Goal: Information Seeking & Learning: Learn about a topic

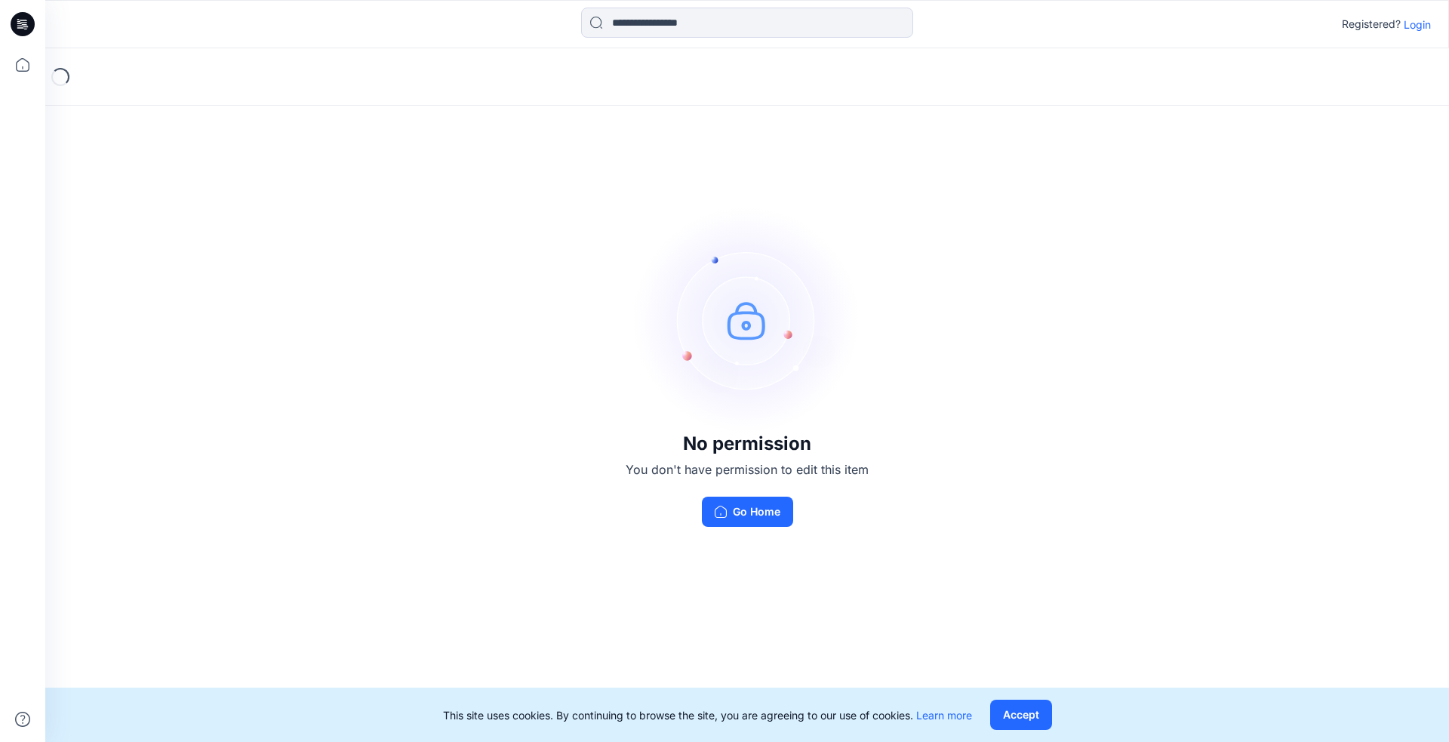
click at [591, 35] on div "Registered? Login" at bounding box center [746, 24] width 1403 height 33
click at [591, 24] on p "Login" at bounding box center [1417, 25] width 27 height 16
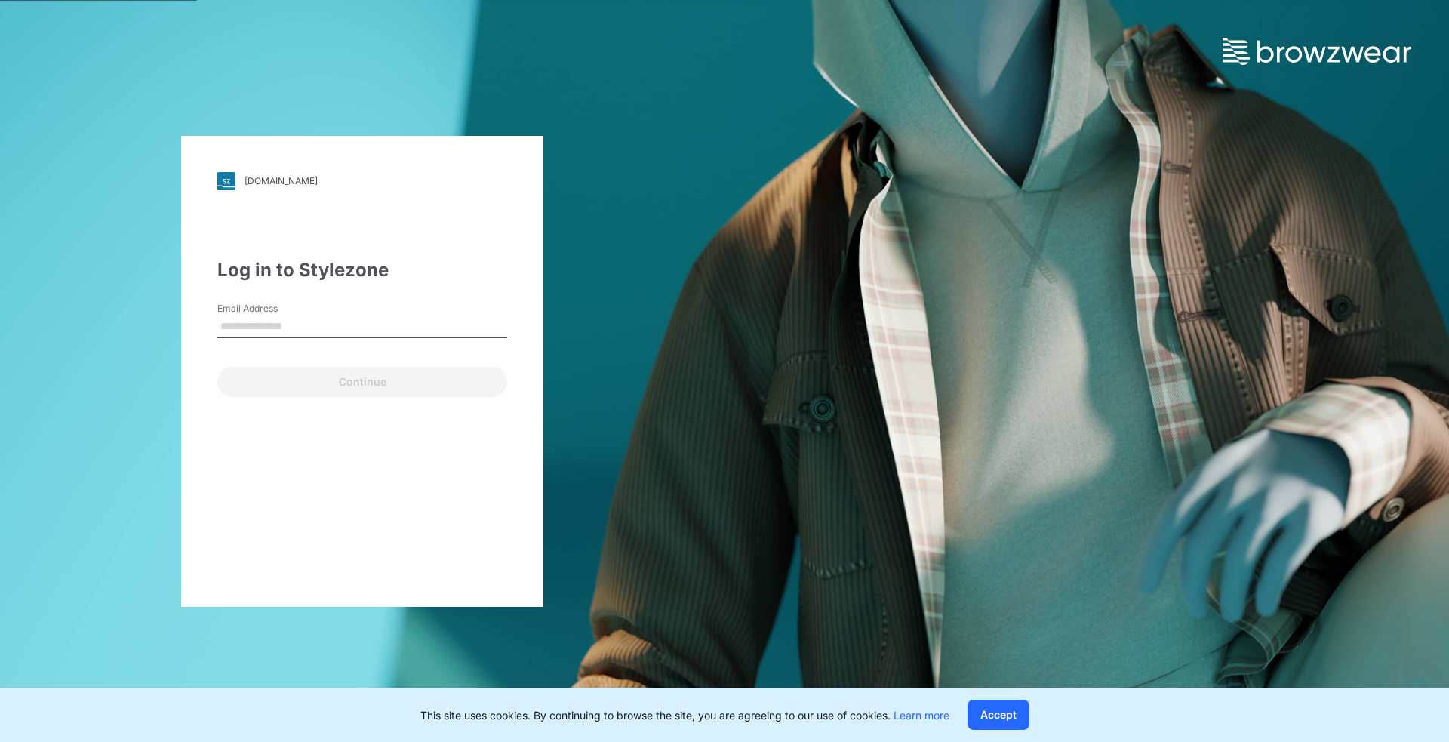
click at [246, 321] on input "Email Address" at bounding box center [362, 326] width 290 height 23
click at [395, 331] on input "Email Address" at bounding box center [362, 326] width 290 height 23
paste input "**********"
type input "**********"
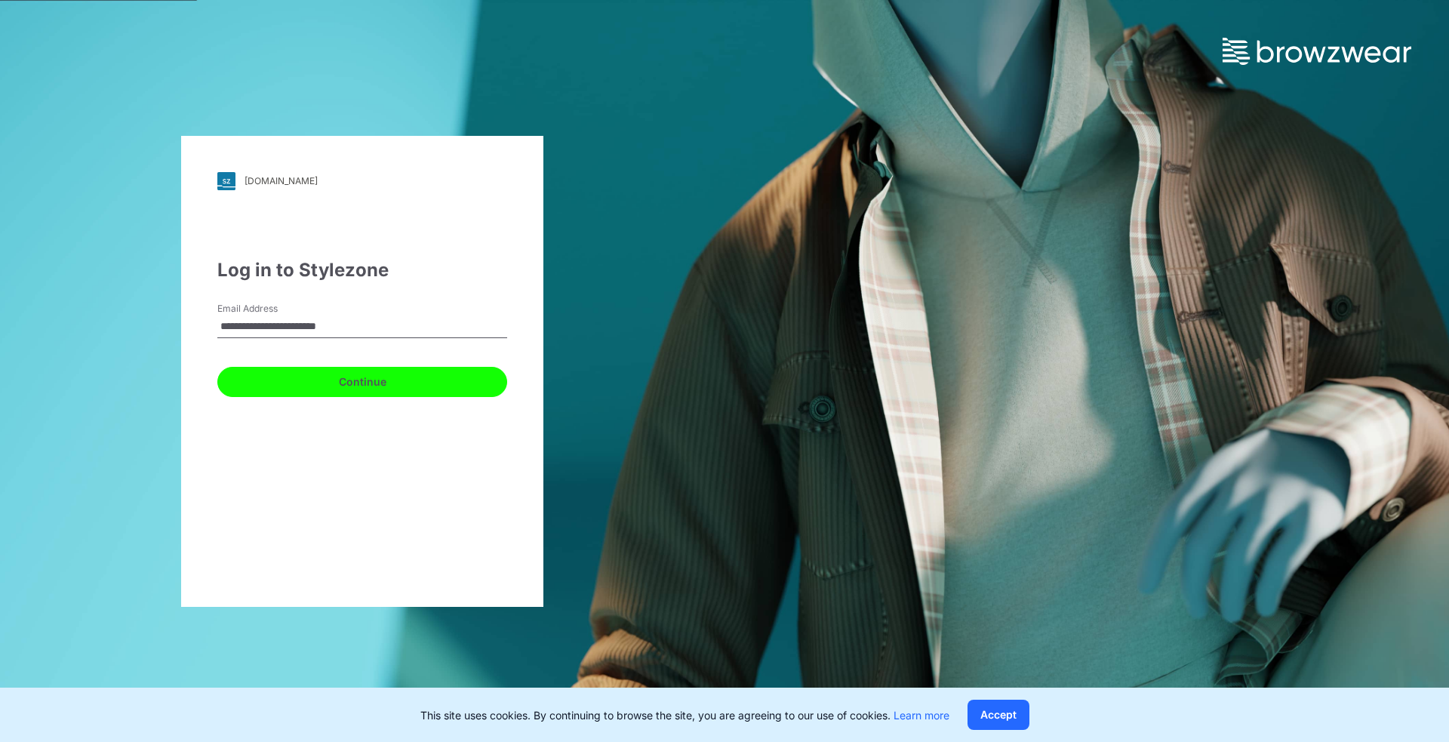
click at [354, 367] on button "Continue" at bounding box center [362, 382] width 290 height 30
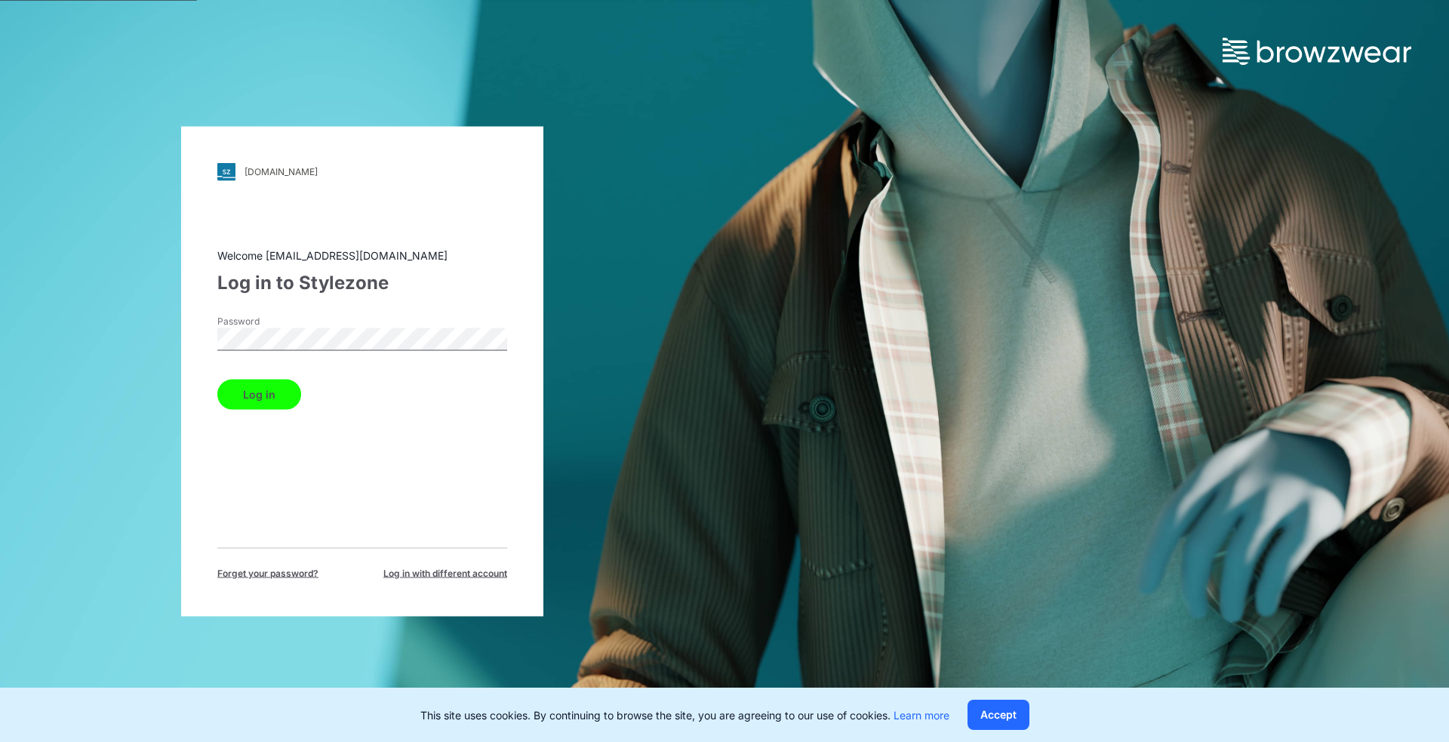
click at [278, 389] on button "Log in" at bounding box center [259, 394] width 84 height 30
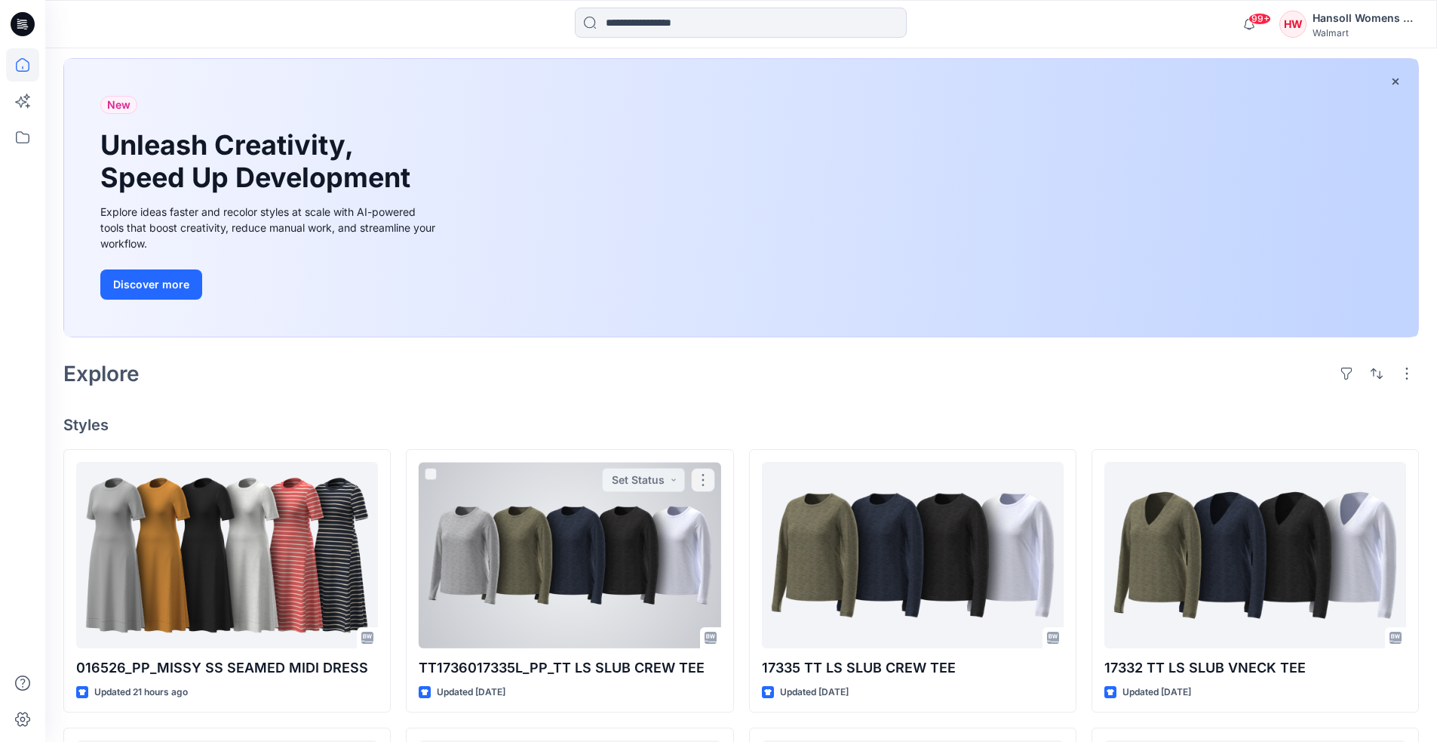
scroll to position [226, 0]
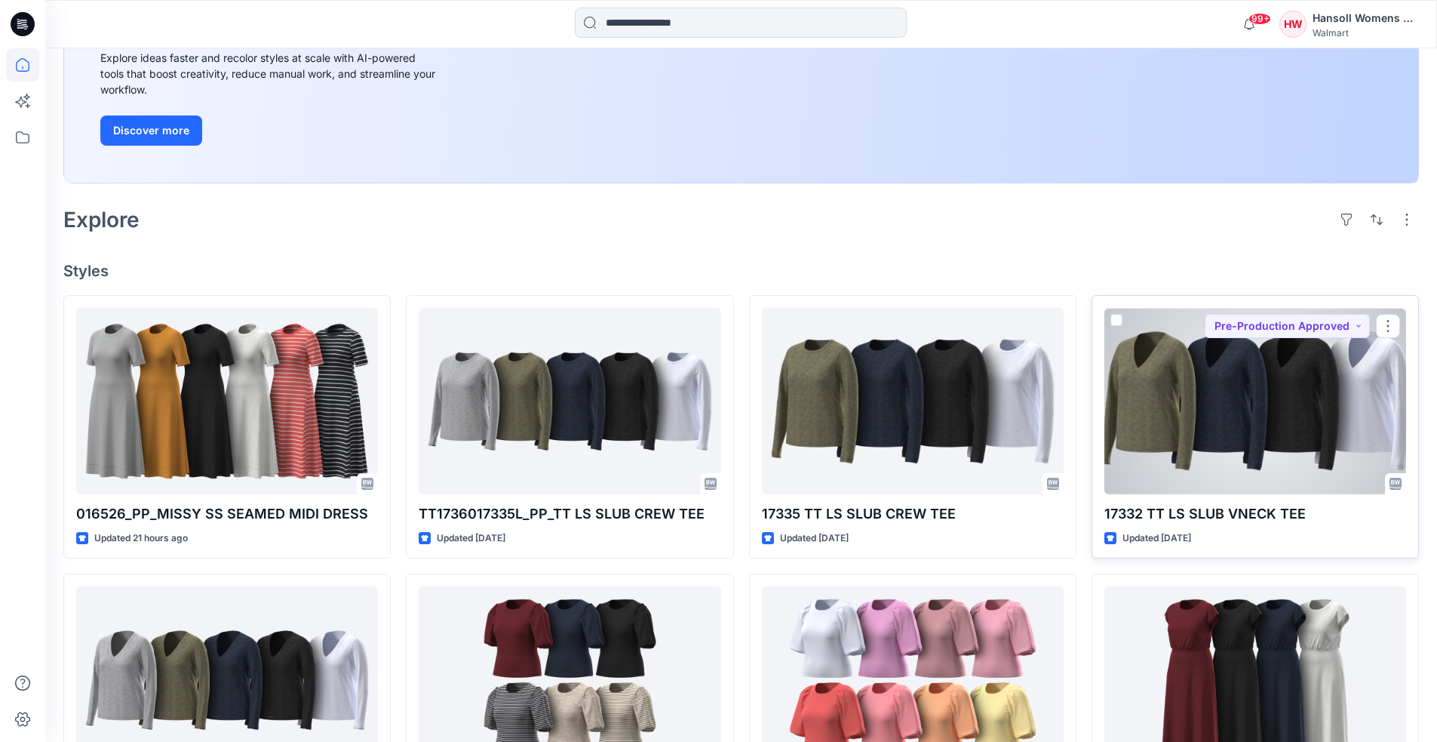
click at [591, 403] on div at bounding box center [1256, 401] width 302 height 186
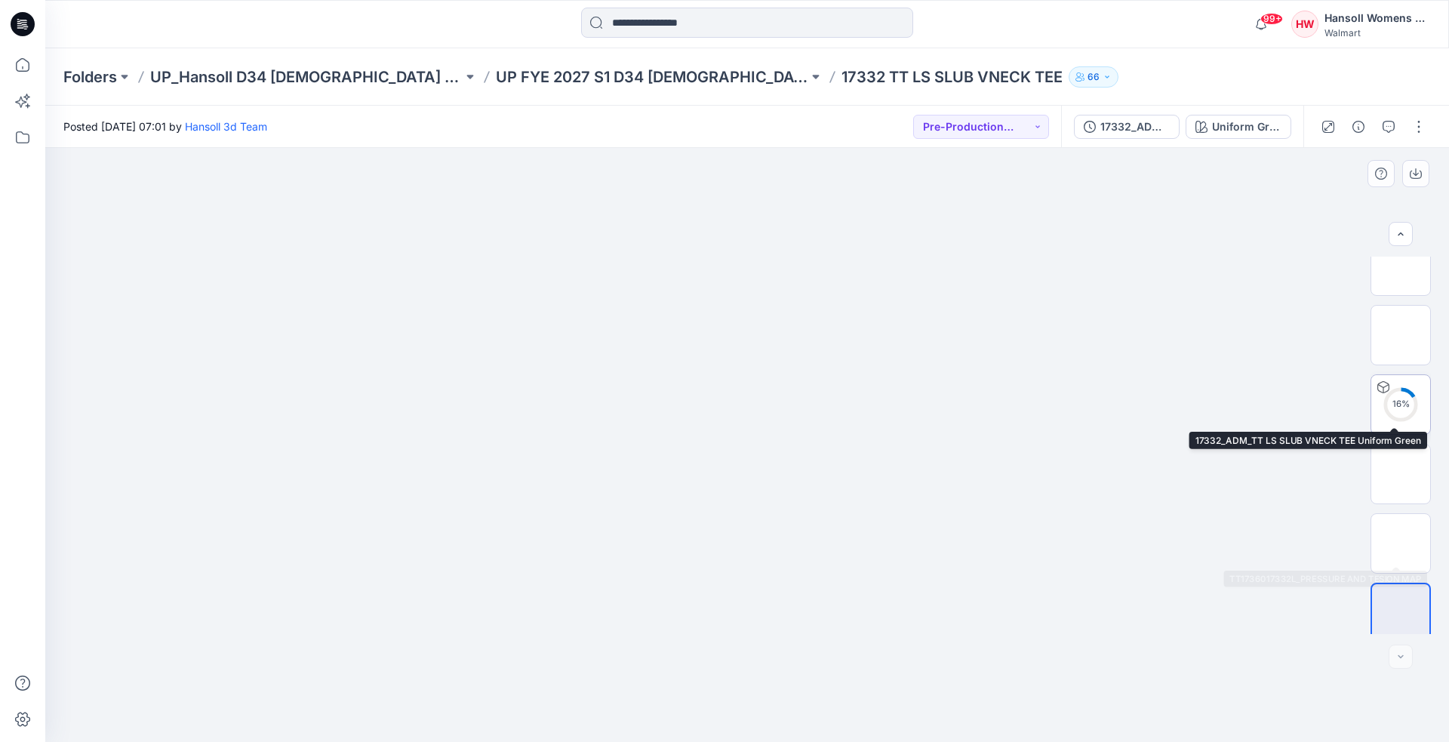
scroll to position [169, 0]
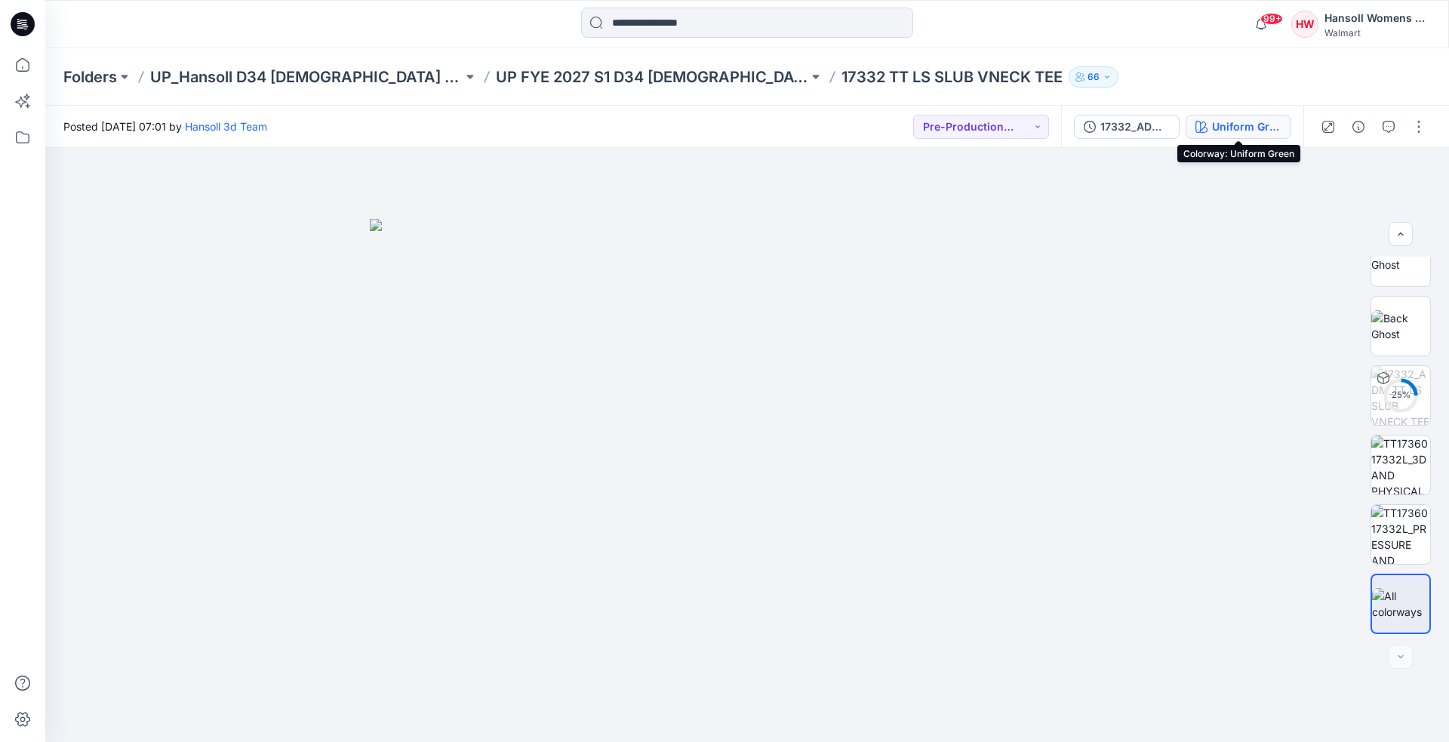
click at [591, 128] on div "Uniform Green" at bounding box center [1246, 126] width 69 height 17
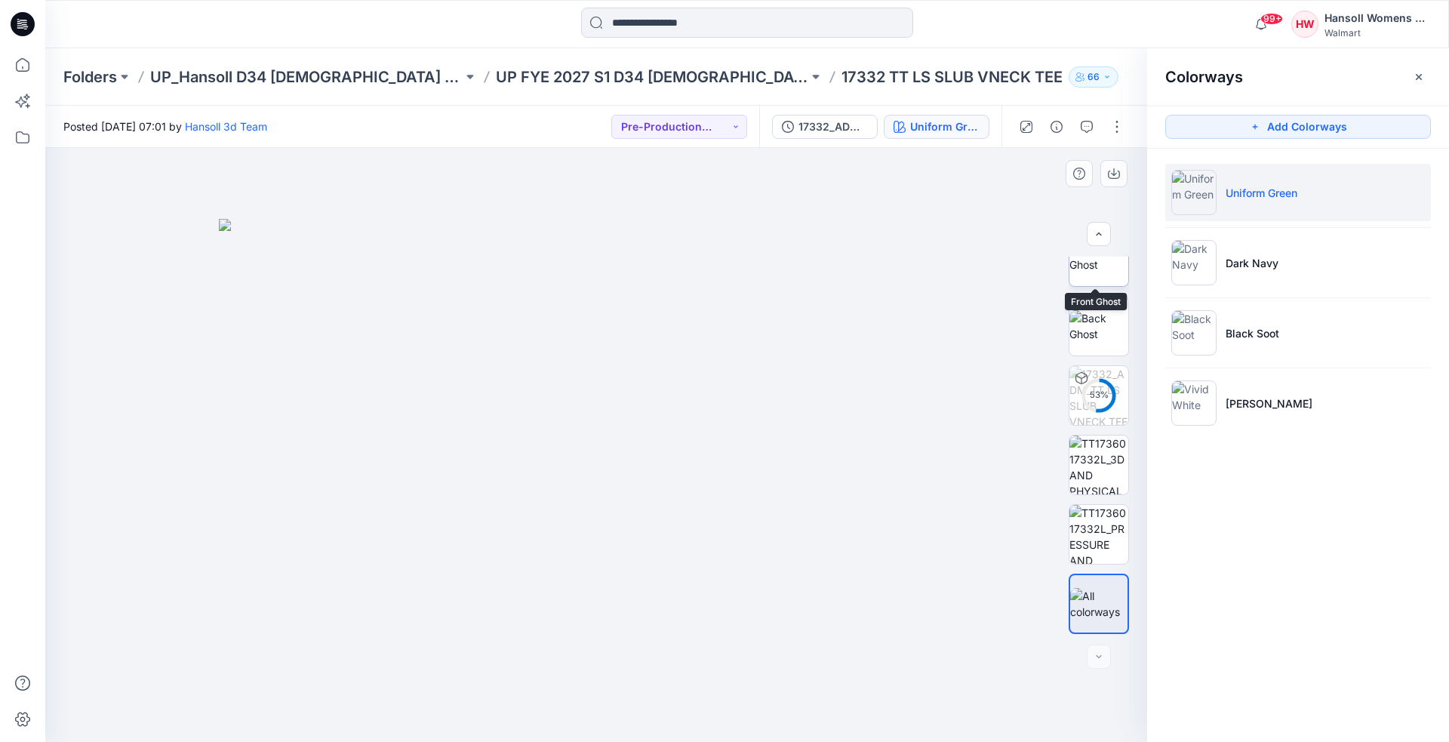
click at [591, 272] on img at bounding box center [1098, 257] width 59 height 32
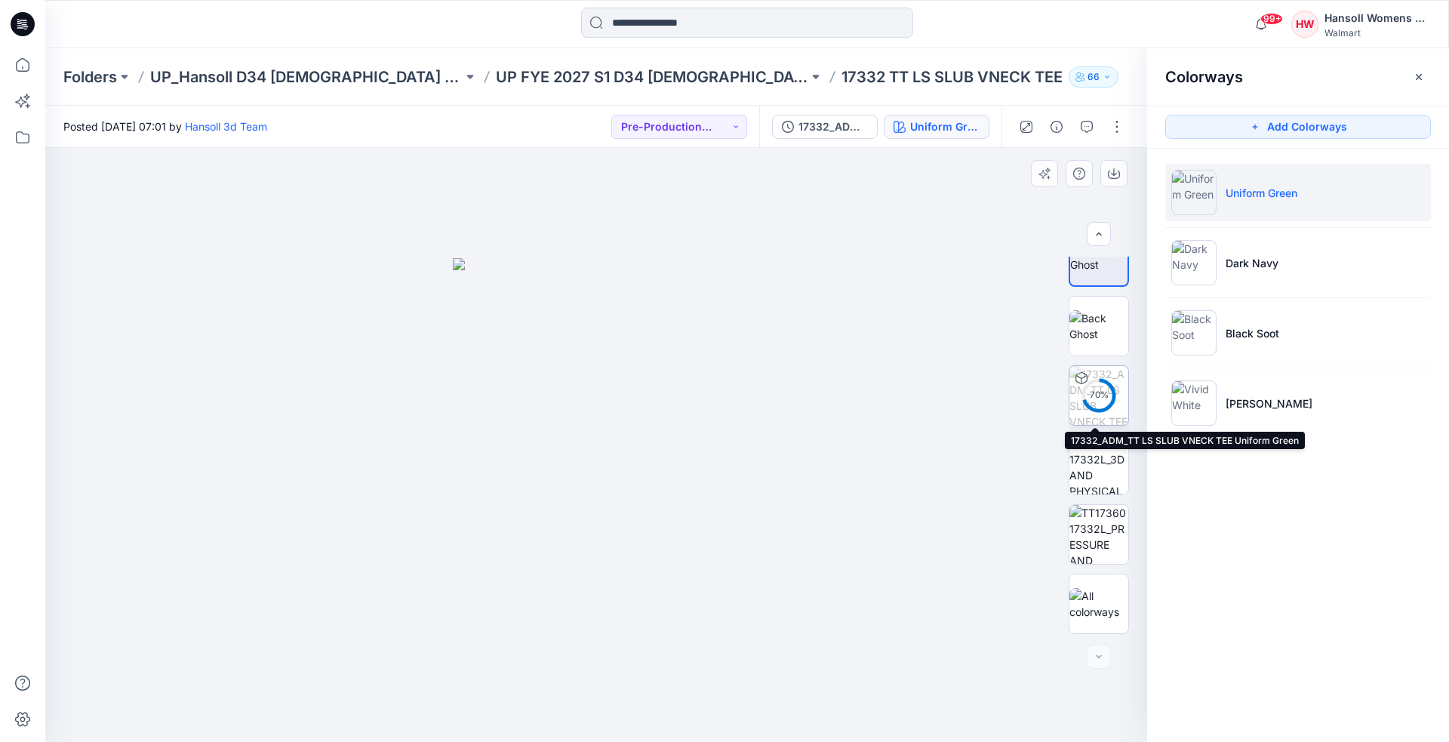
click at [591, 403] on circle at bounding box center [1099, 395] width 30 height 30
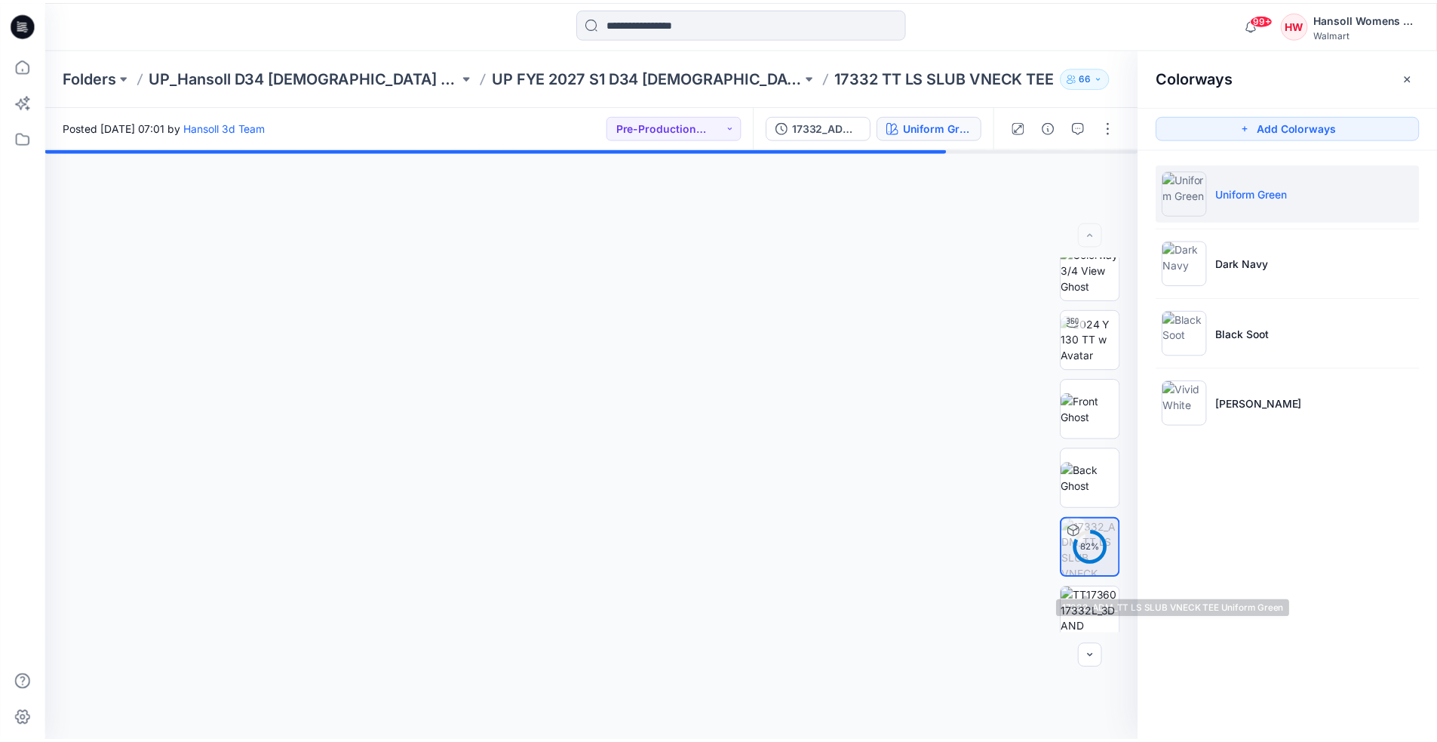
scroll to position [0, 0]
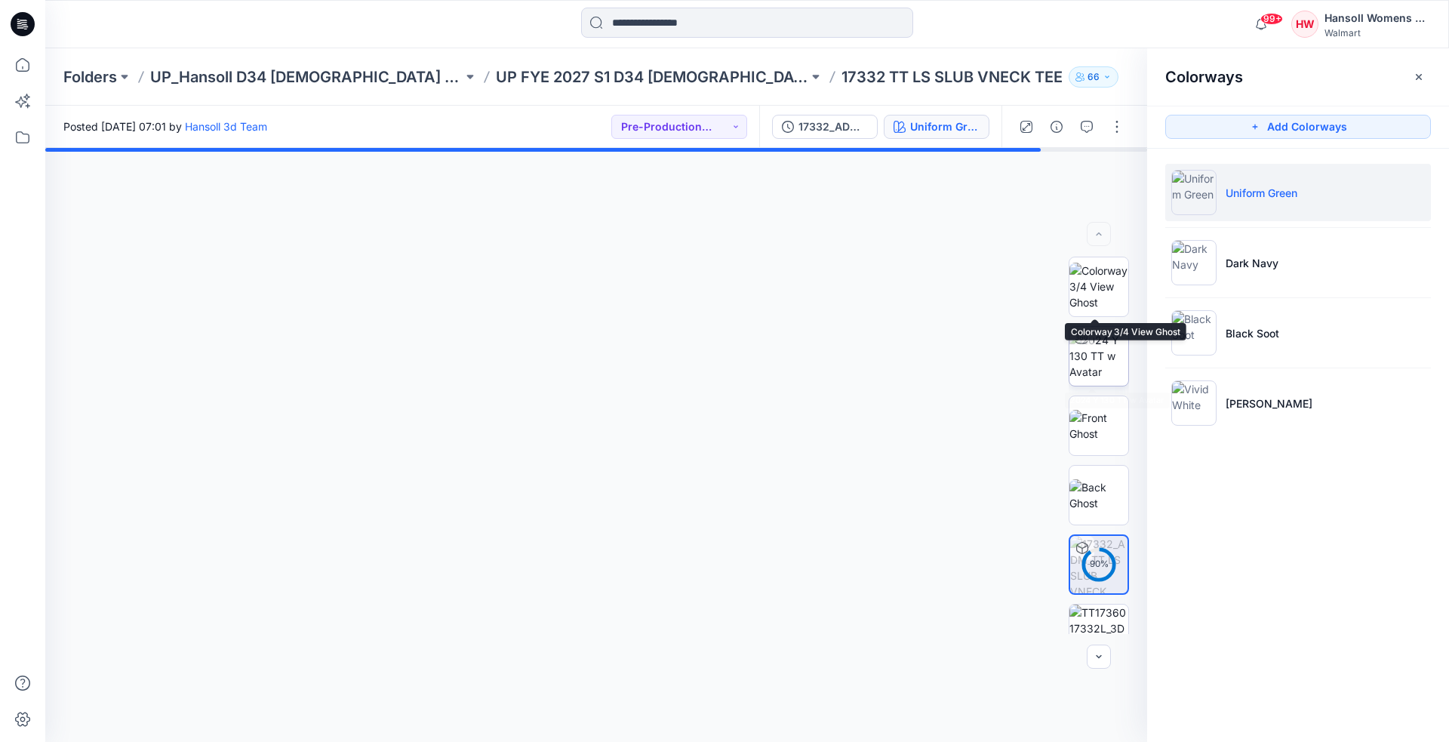
click at [591, 351] on img at bounding box center [1098, 356] width 59 height 48
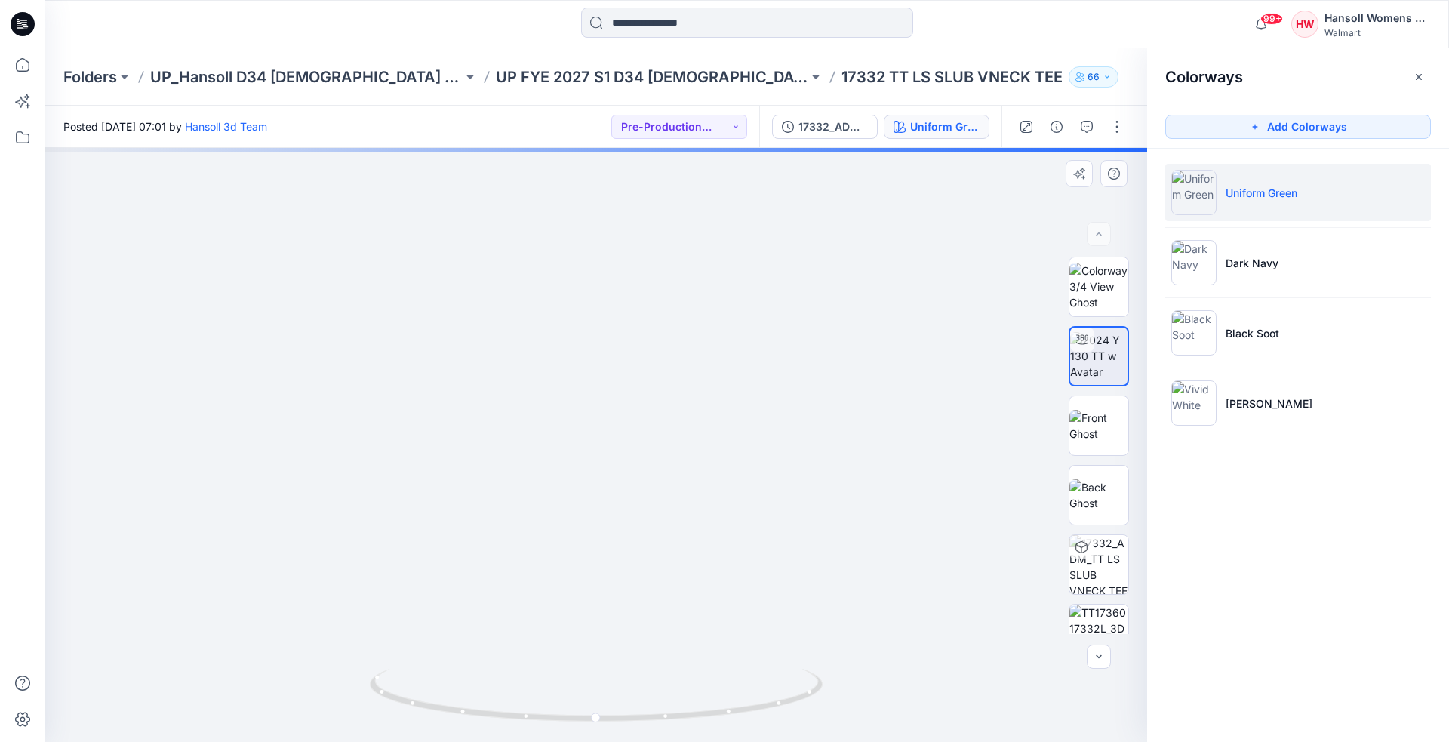
drag, startPoint x: 695, startPoint y: 344, endPoint x: 696, endPoint y: 466, distance: 121.5
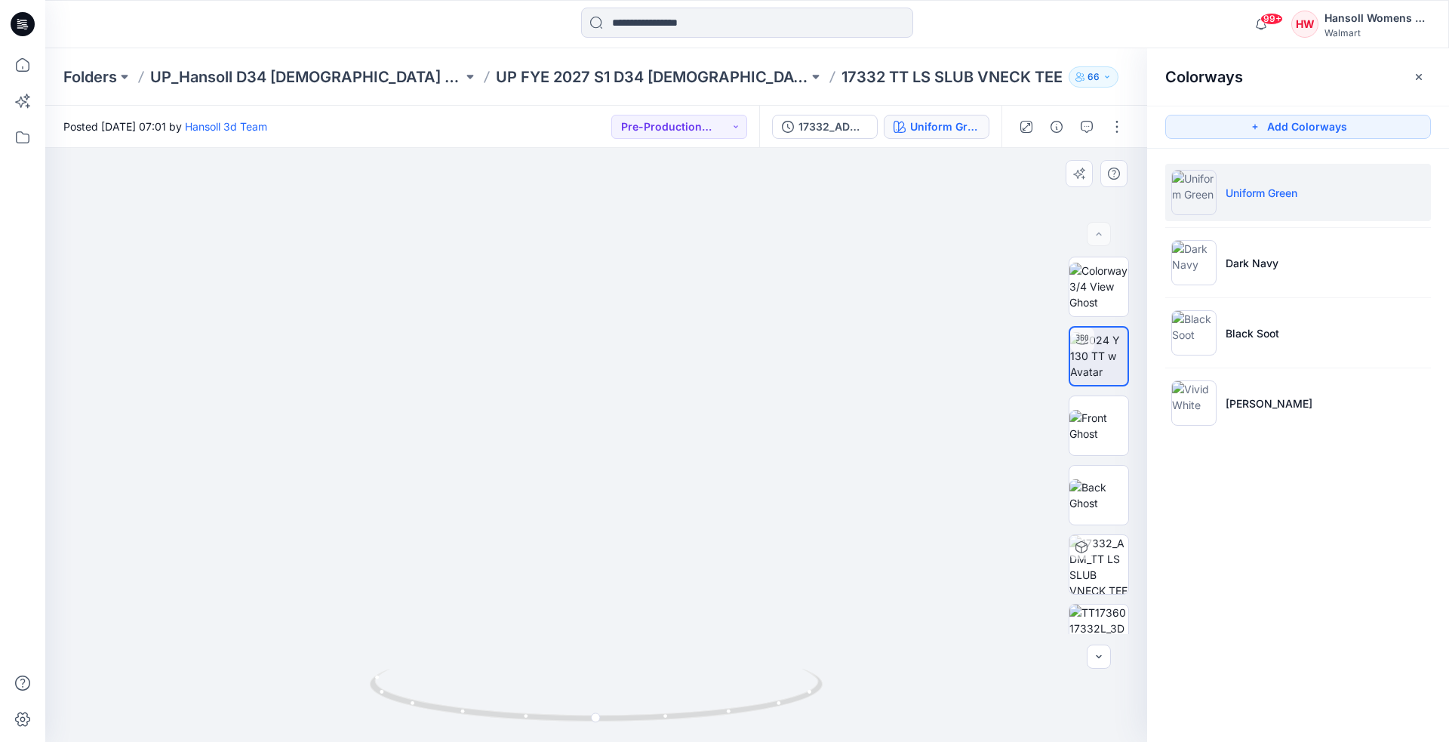
drag, startPoint x: 650, startPoint y: 604, endPoint x: 623, endPoint y: 286, distance: 318.8
drag, startPoint x: 660, startPoint y: 463, endPoint x: 634, endPoint y: 336, distance: 130.2
drag, startPoint x: 721, startPoint y: 517, endPoint x: 812, endPoint y: 650, distance: 161.2
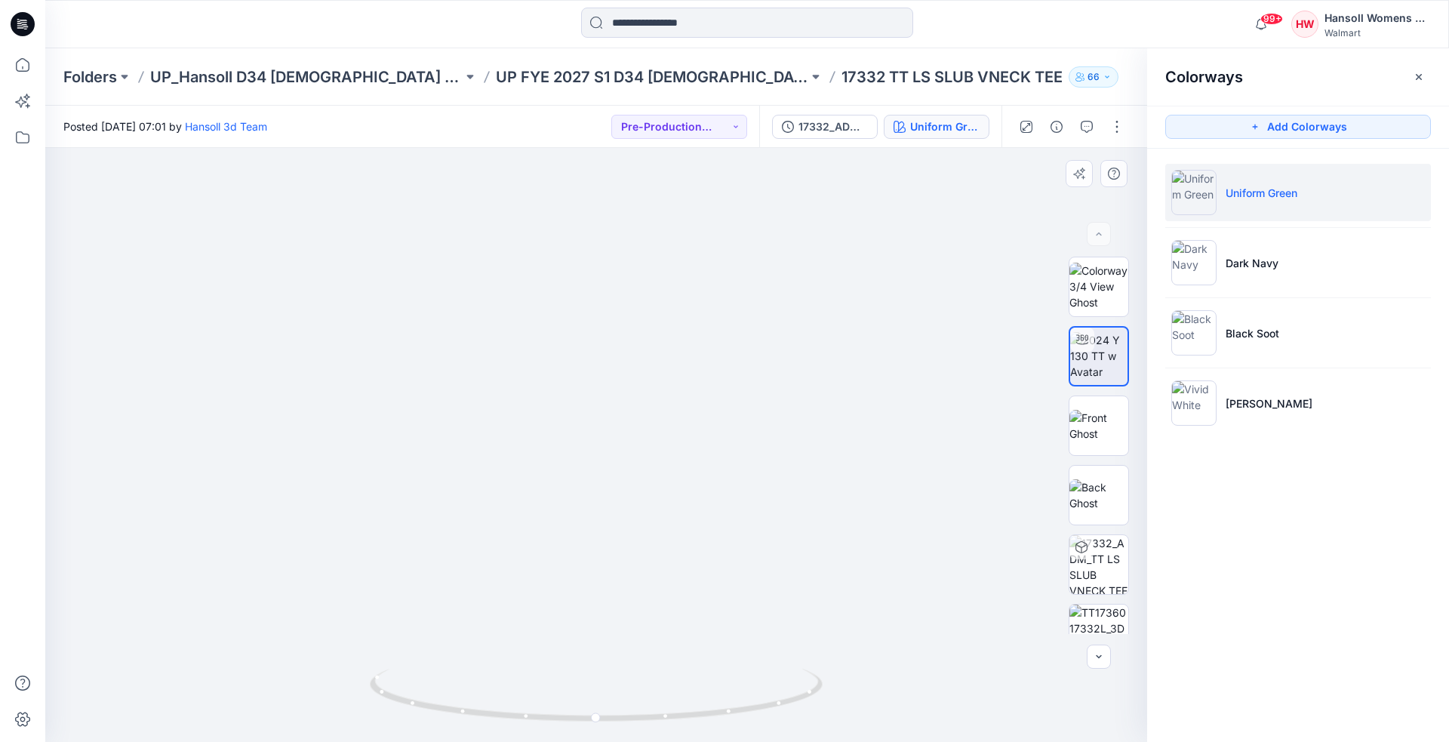
drag, startPoint x: 570, startPoint y: 337, endPoint x: 354, endPoint y: 338, distance: 215.8
click at [591, 403] on img at bounding box center [1098, 426] width 59 height 32
click at [591, 75] on p "UP FYE 2027 S1 D34 [DEMOGRAPHIC_DATA] Knit Tops" at bounding box center [652, 76] width 312 height 21
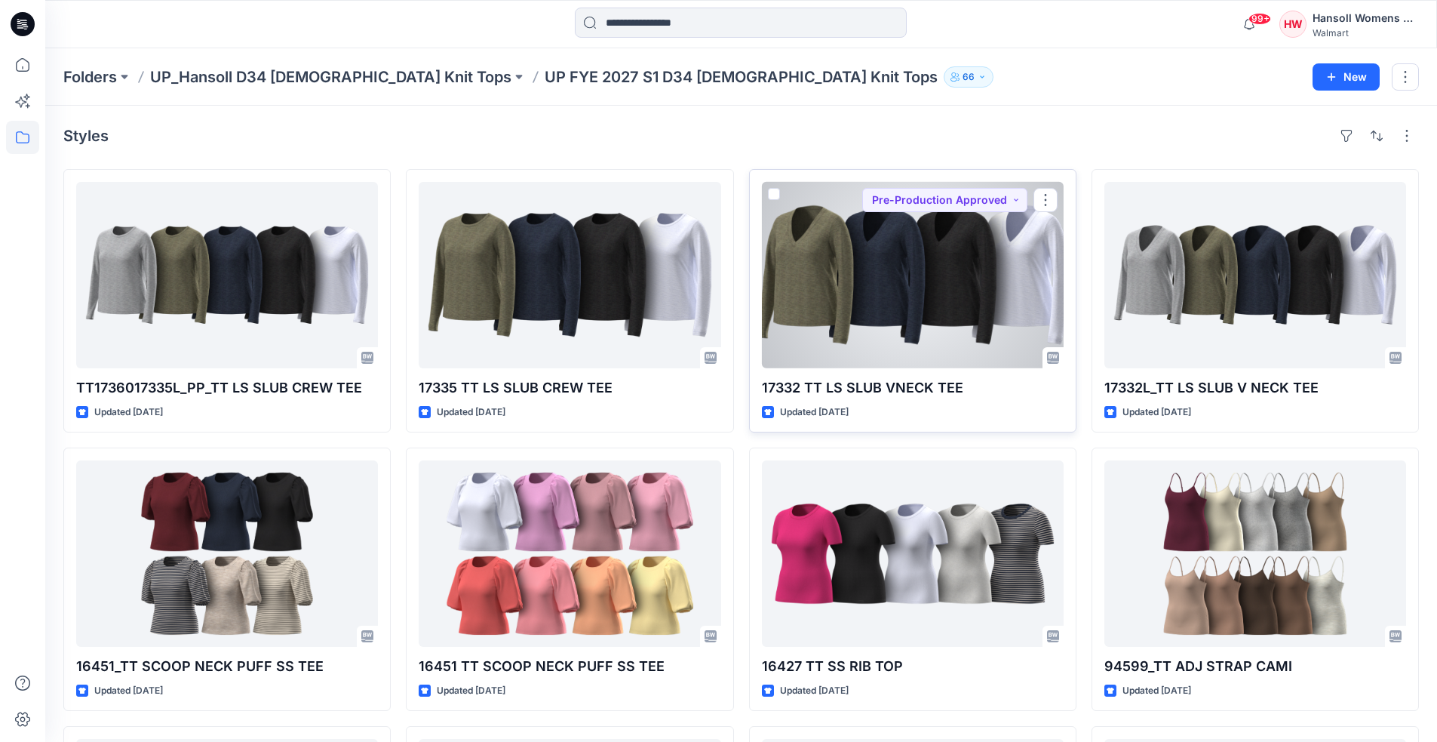
click at [591, 241] on div at bounding box center [913, 275] width 302 height 186
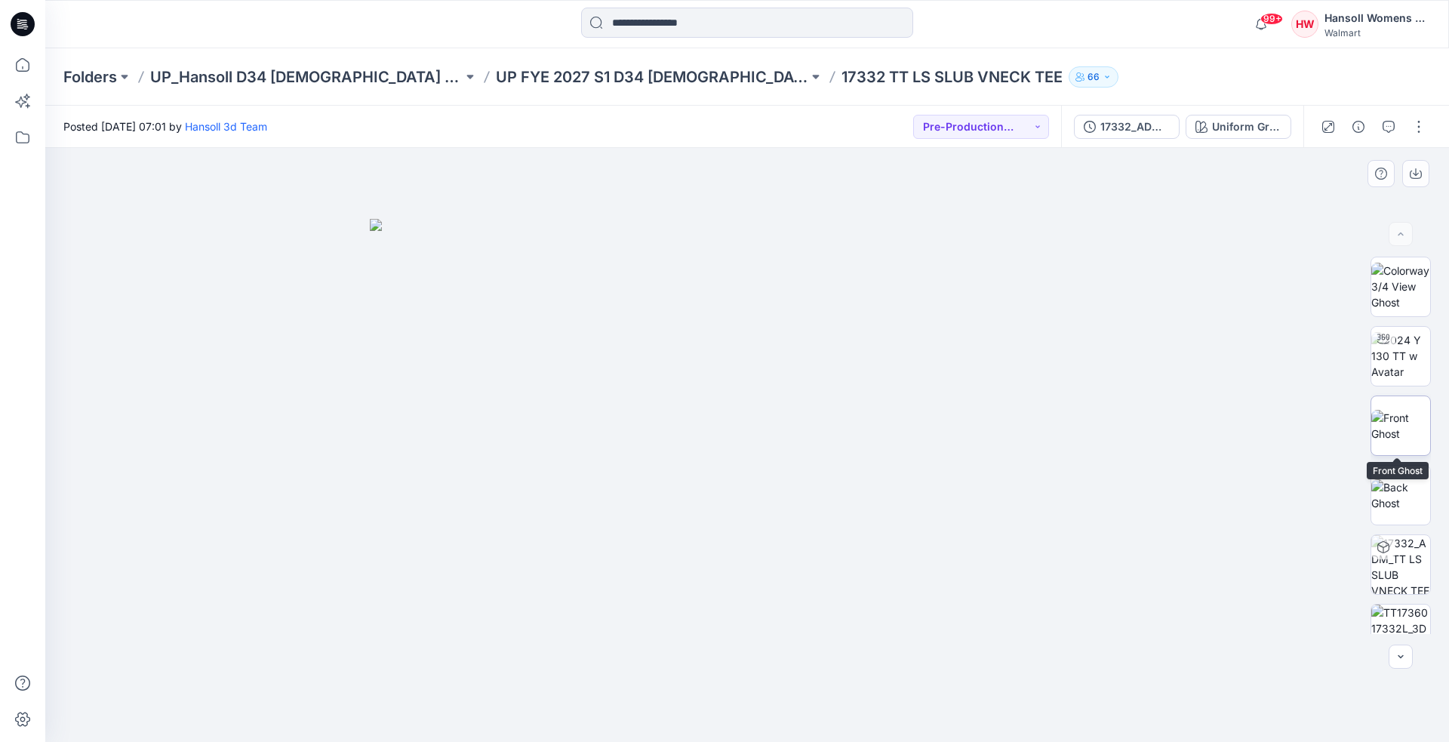
click at [591, 403] on img at bounding box center [1400, 426] width 59 height 32
click at [591, 365] on img at bounding box center [1400, 356] width 59 height 48
drag, startPoint x: 712, startPoint y: 450, endPoint x: 726, endPoint y: 530, distance: 80.4
click at [591, 78] on p "UP FYE 2027 S1 D34 [DEMOGRAPHIC_DATA] Knit Tops" at bounding box center [652, 76] width 312 height 21
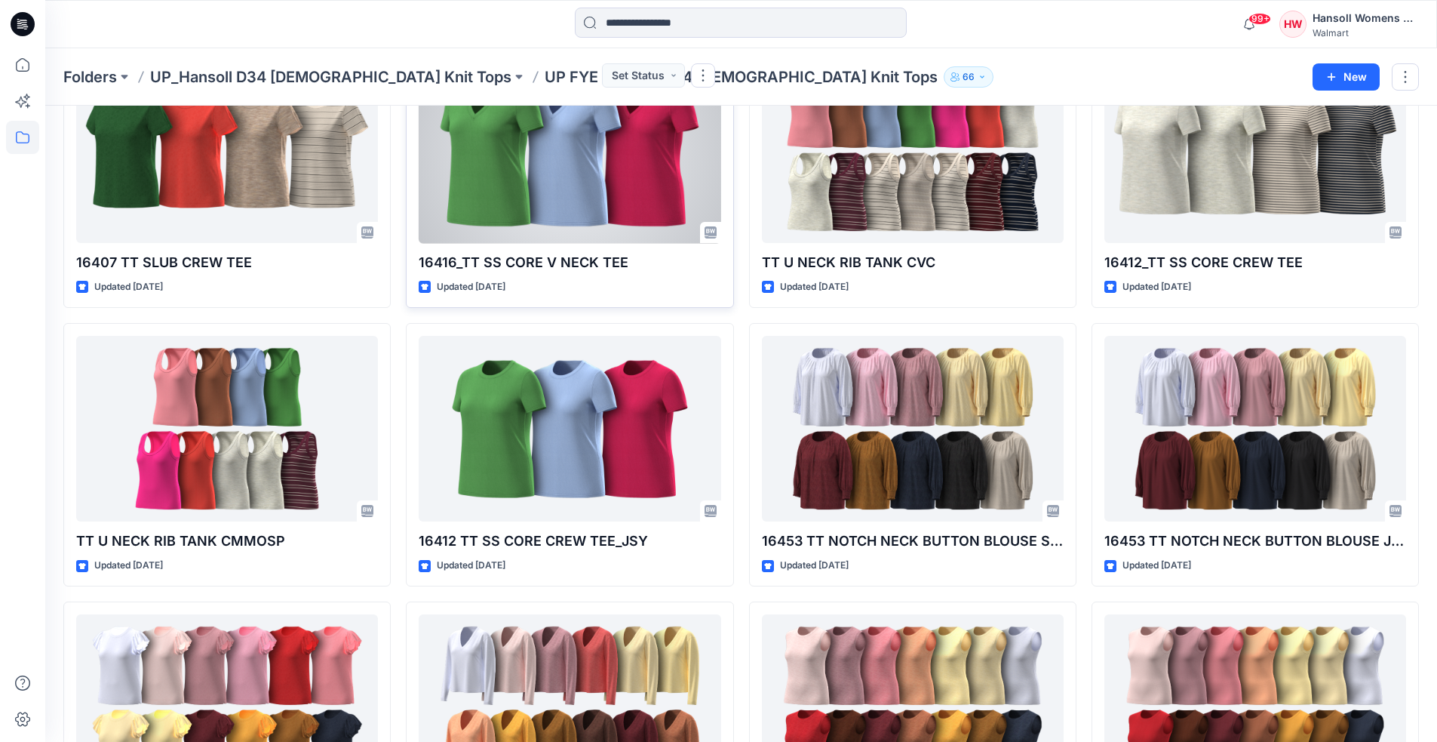
scroll to position [1156, 0]
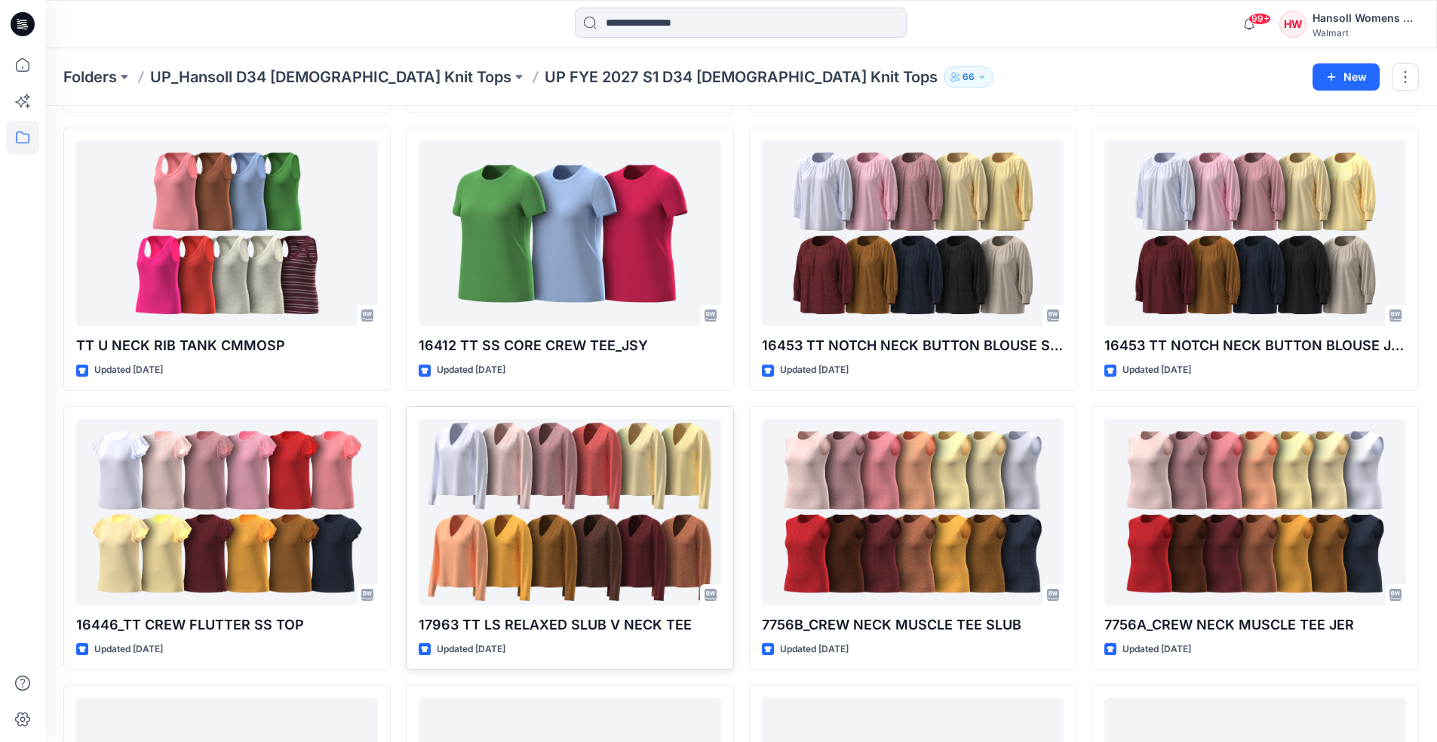
click at [591, 403] on div at bounding box center [570, 512] width 302 height 186
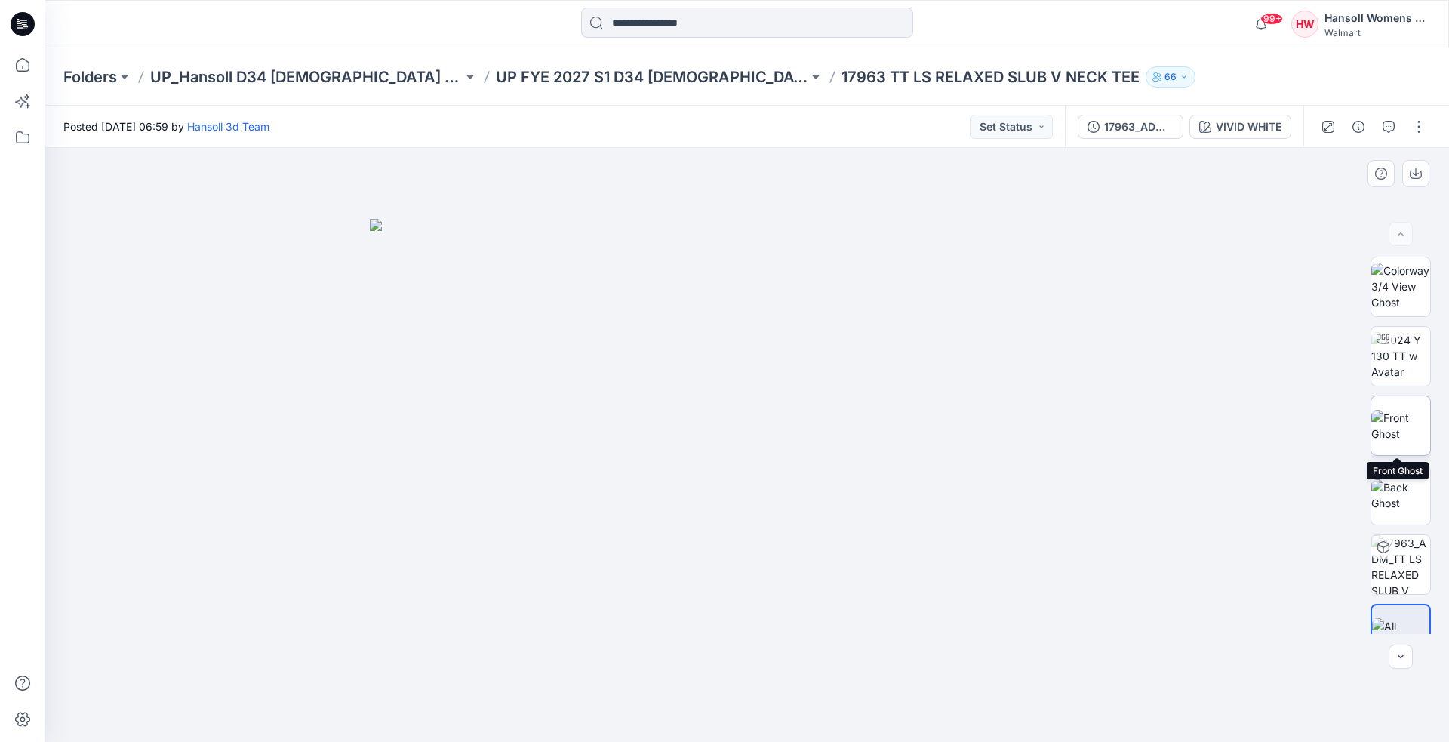
click at [591, 403] on img at bounding box center [1400, 426] width 59 height 32
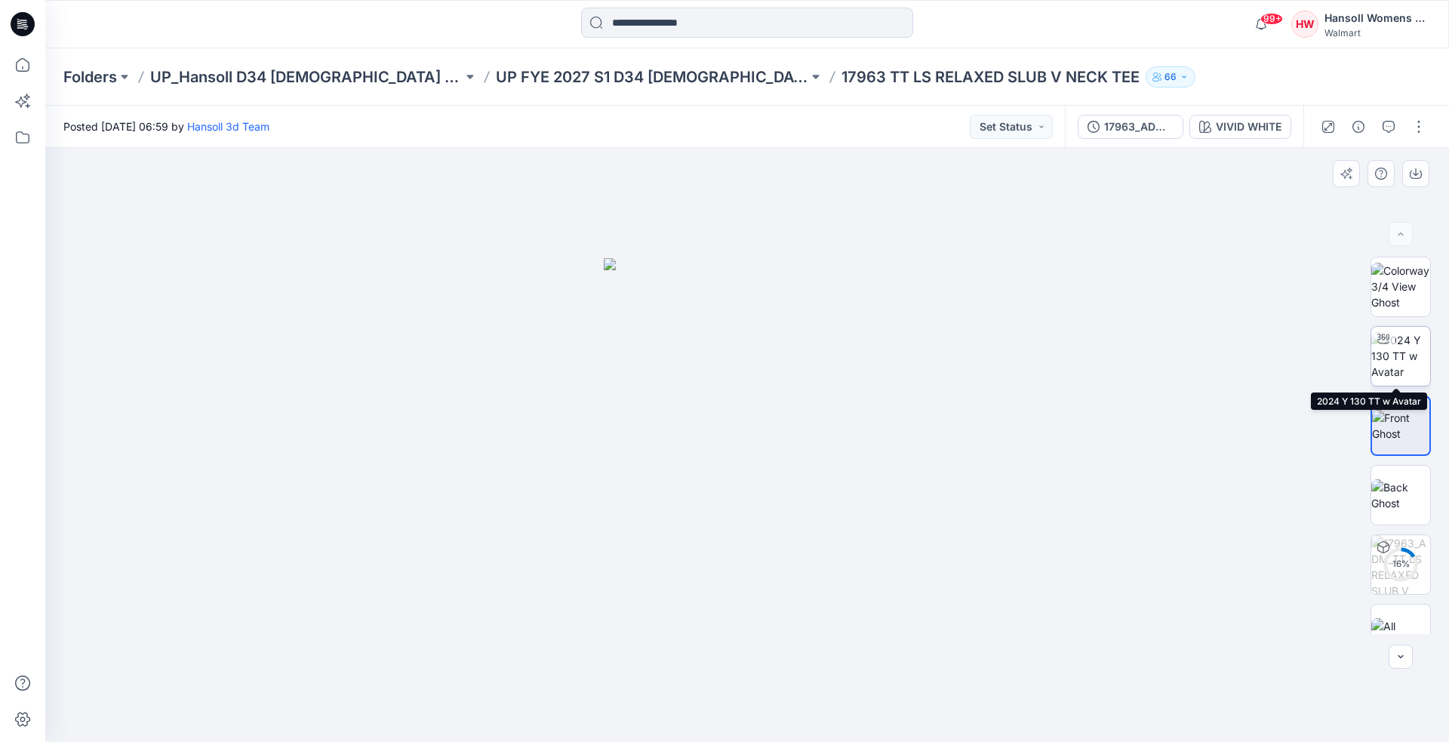
click at [591, 364] on img at bounding box center [1400, 356] width 59 height 48
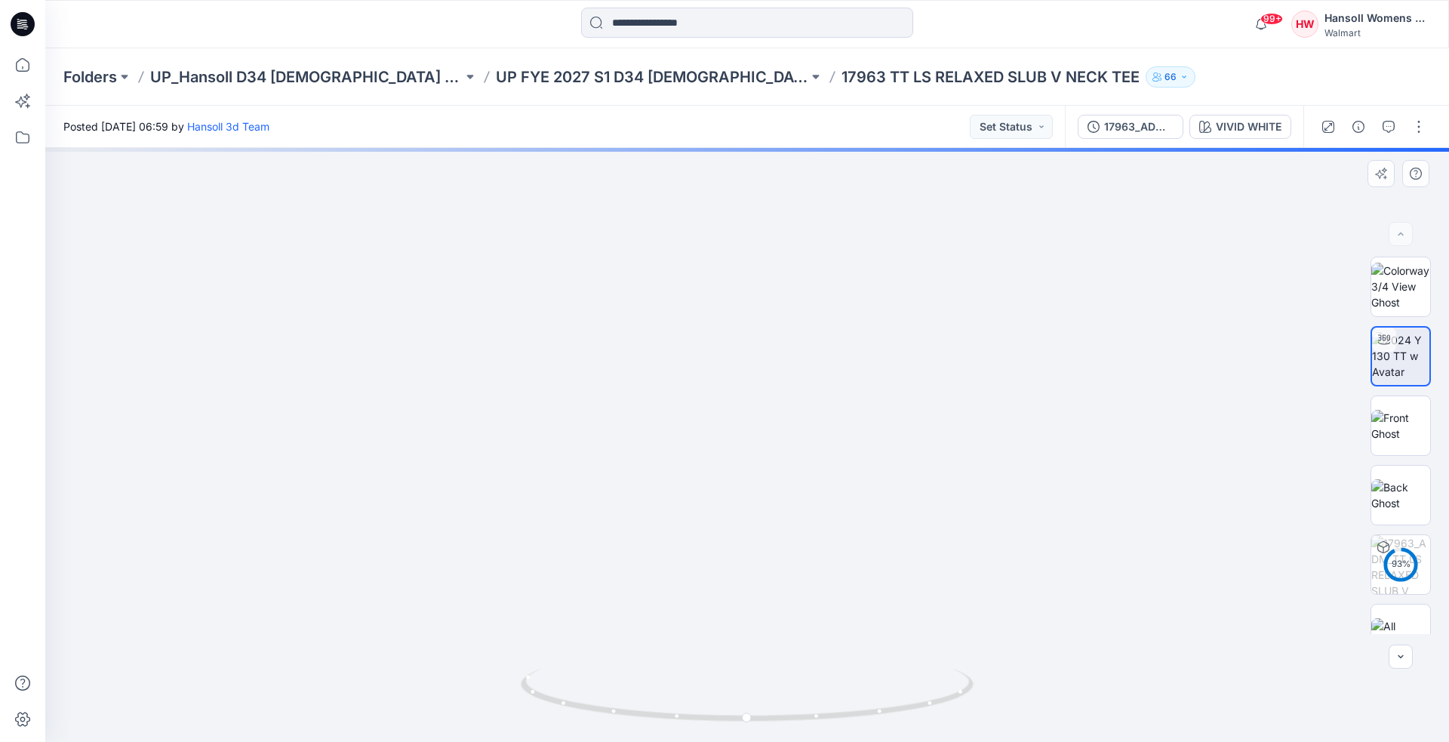
drag, startPoint x: 969, startPoint y: 399, endPoint x: 970, endPoint y: 465, distance: 65.7
